Goal: Information Seeking & Learning: Learn about a topic

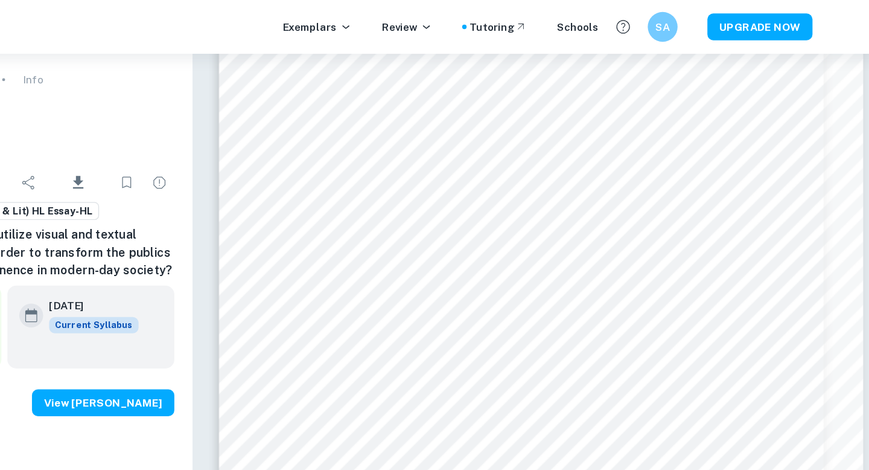
scroll to position [1595, 0]
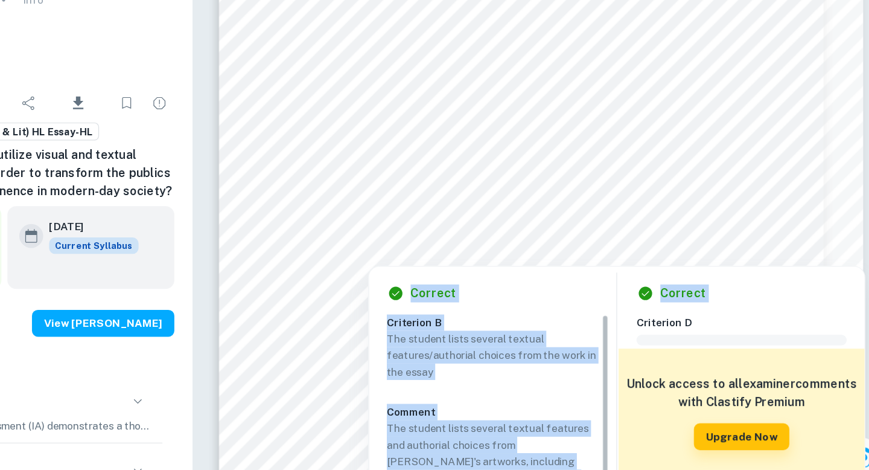
drag, startPoint x: 566, startPoint y: 258, endPoint x: 666, endPoint y: 319, distance: 116.8
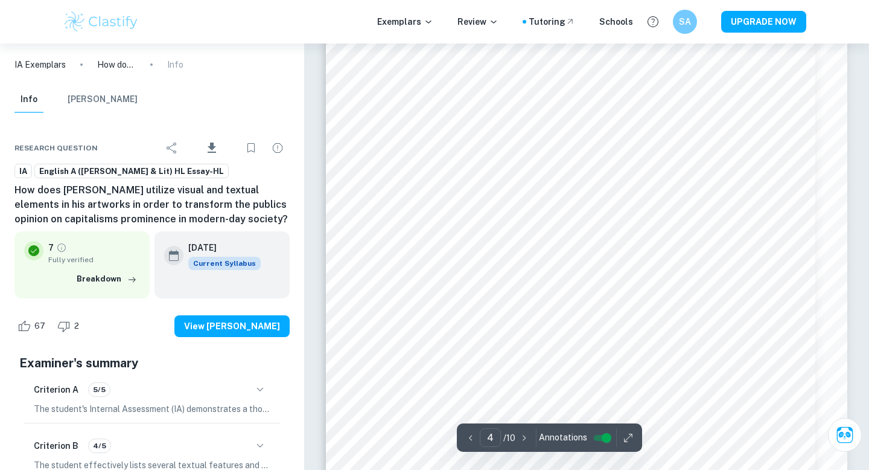
scroll to position [2409, 0]
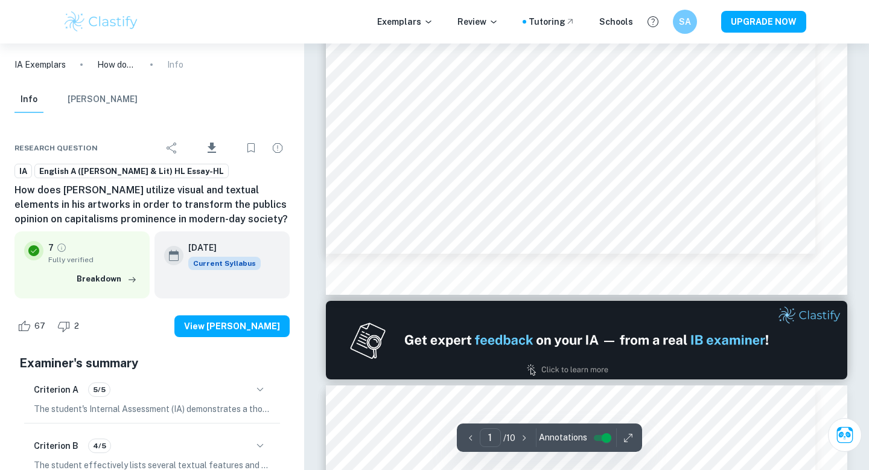
type input "2"
